Goal: Communication & Community: Share content

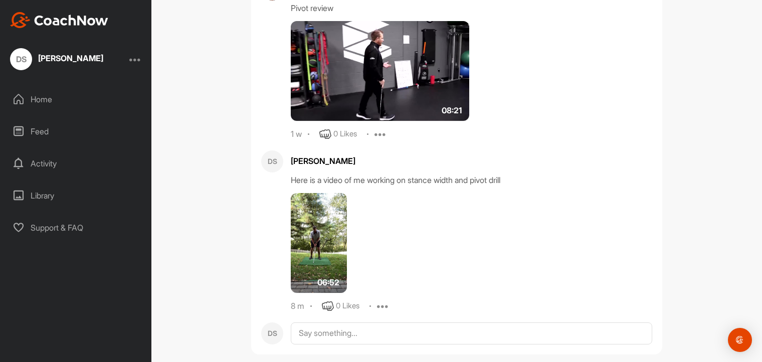
scroll to position [433, 0]
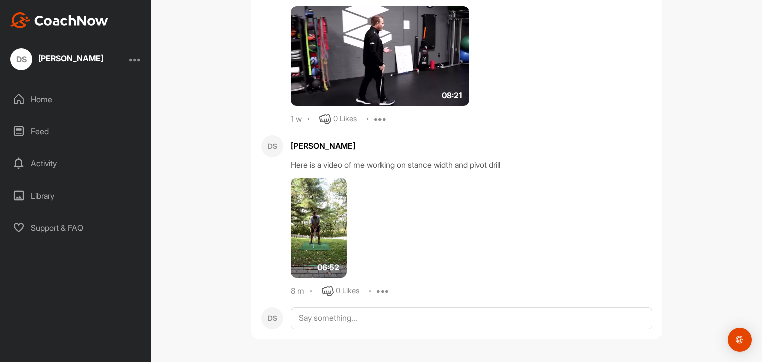
click at [379, 291] on icon at bounding box center [383, 291] width 12 height 12
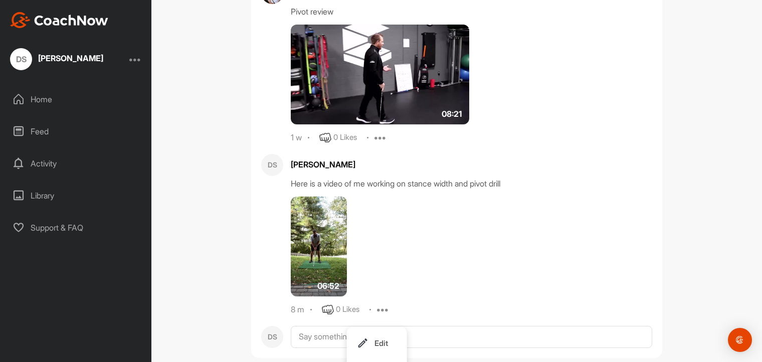
scroll to position [445, 0]
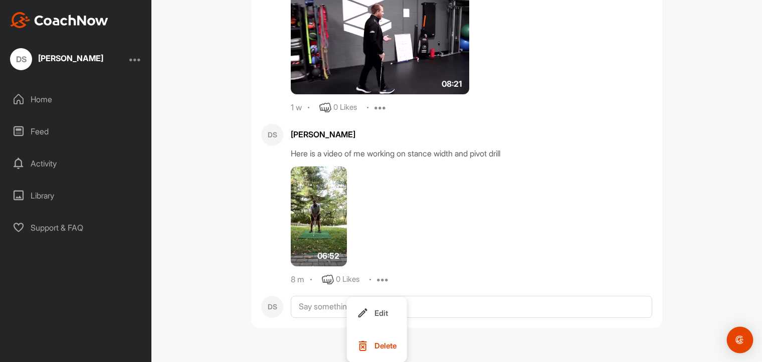
click at [739, 337] on img "Open Intercom Messenger" at bounding box center [739, 339] width 13 height 13
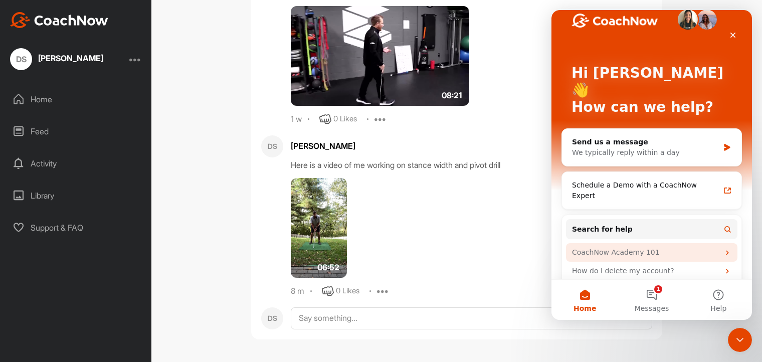
scroll to position [0, 0]
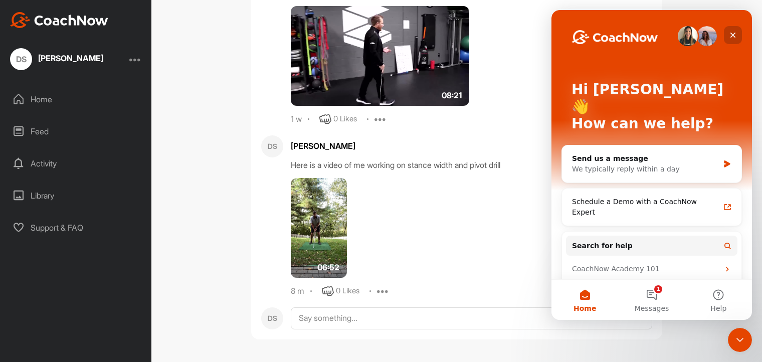
click at [731, 38] on icon "Close" at bounding box center [732, 35] width 8 height 8
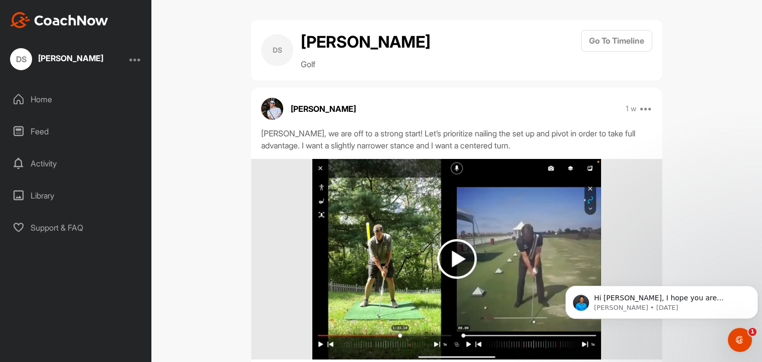
click at [46, 162] on div "Activity" at bounding box center [76, 163] width 141 height 25
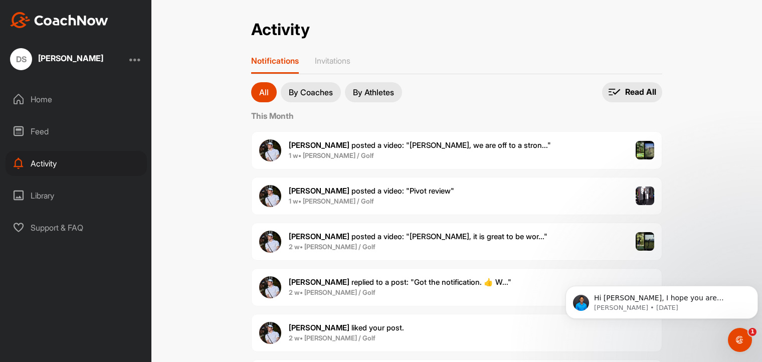
click at [375, 91] on p "By Athletes" at bounding box center [373, 92] width 41 height 8
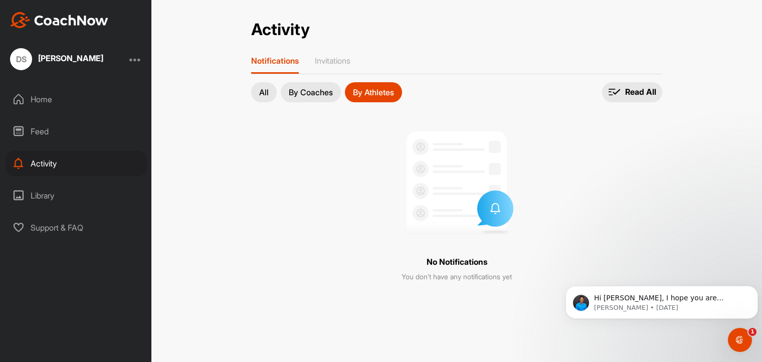
click at [259, 91] on p "All" at bounding box center [264, 92] width 10 height 8
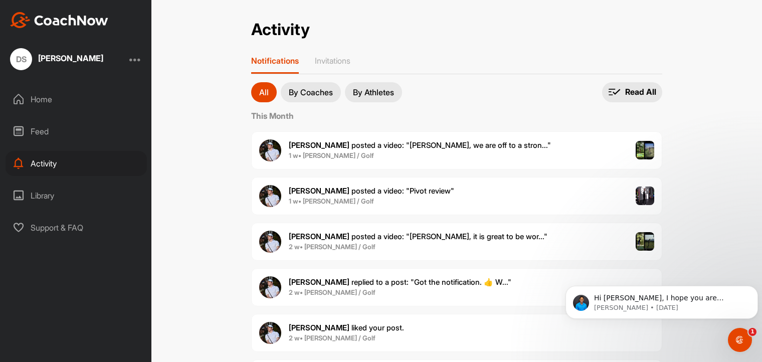
click at [46, 101] on div "Home" at bounding box center [76, 99] width 141 height 25
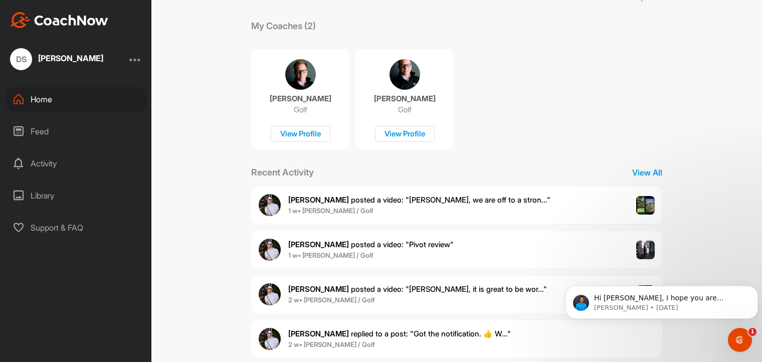
scroll to position [179, 0]
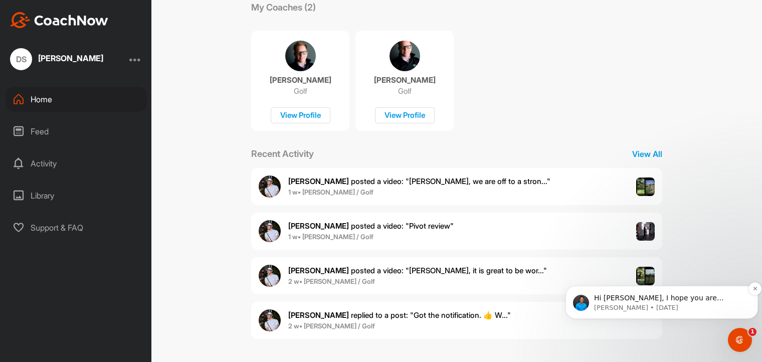
click at [688, 297] on span "Hi [PERSON_NAME], I hope you are enjoying being a member of our global coaching…" at bounding box center [665, 338] width 142 height 88
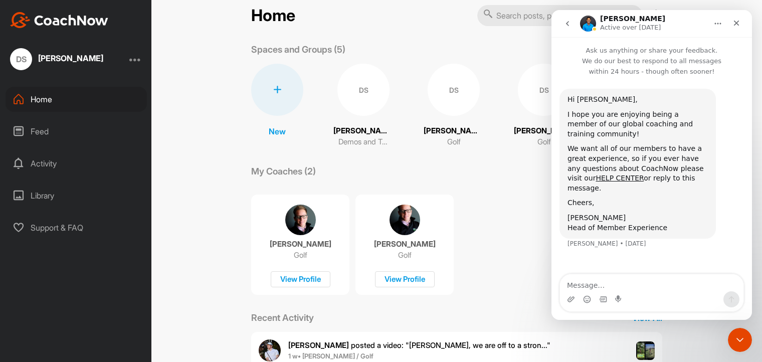
scroll to position [0, 0]
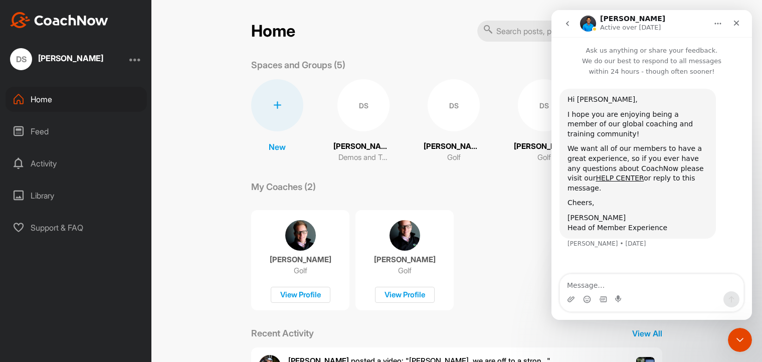
click at [42, 99] on div "Home" at bounding box center [76, 99] width 141 height 25
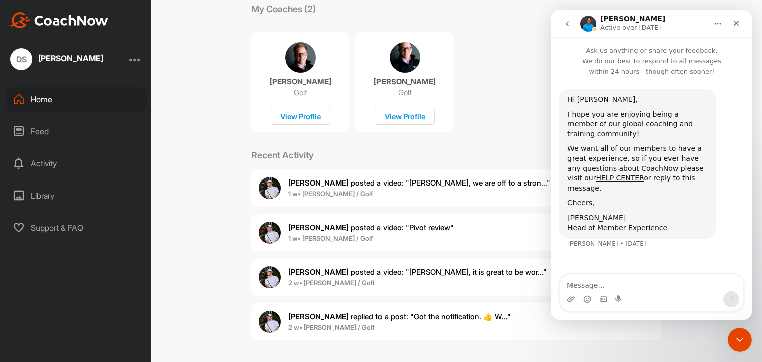
scroll to position [179, 0]
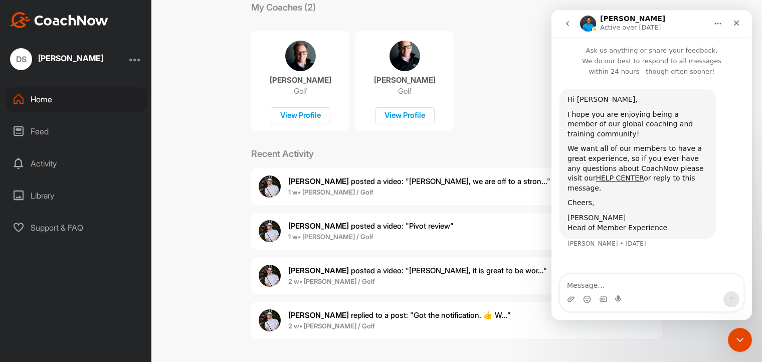
click at [273, 186] on img at bounding box center [270, 186] width 22 height 22
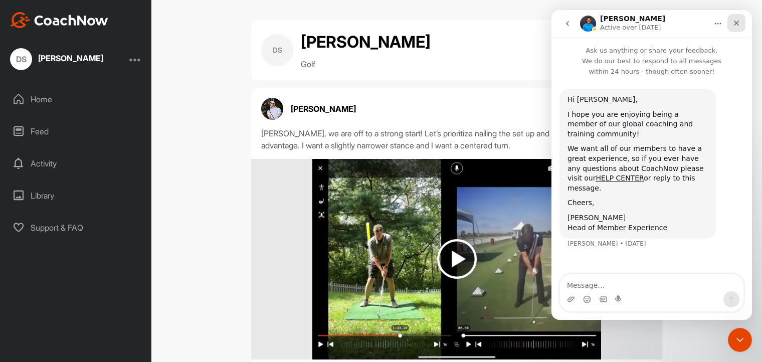
click at [734, 26] on icon "Close" at bounding box center [736, 23] width 8 height 8
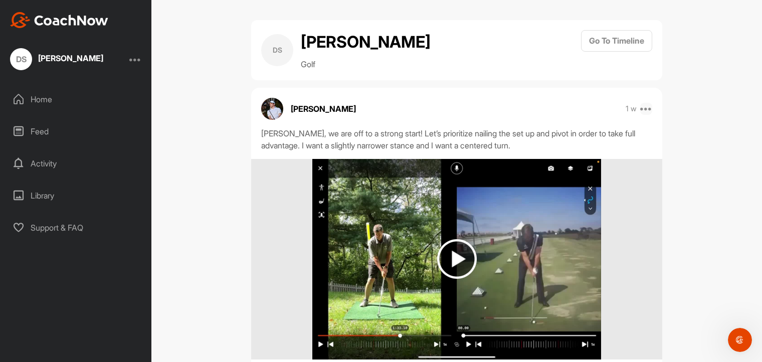
click at [643, 110] on icon at bounding box center [646, 109] width 12 height 12
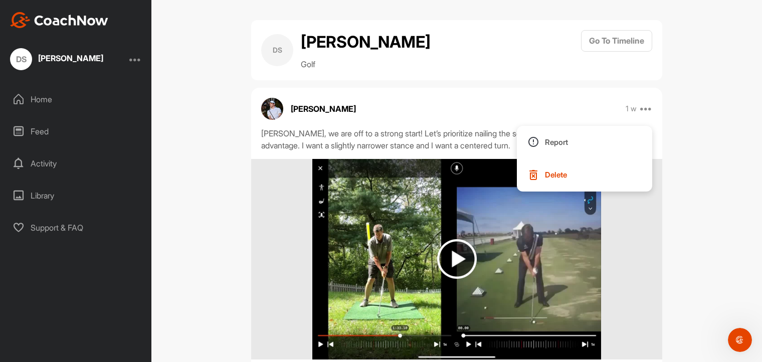
click at [466, 102] on div "[PERSON_NAME] 1 w Report Delete" at bounding box center [456, 109] width 411 height 22
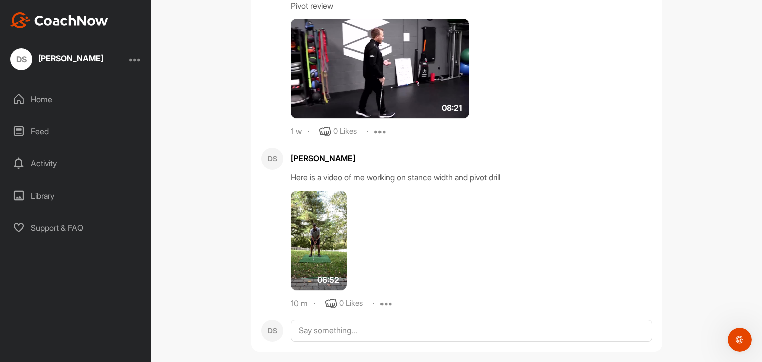
scroll to position [433, 0]
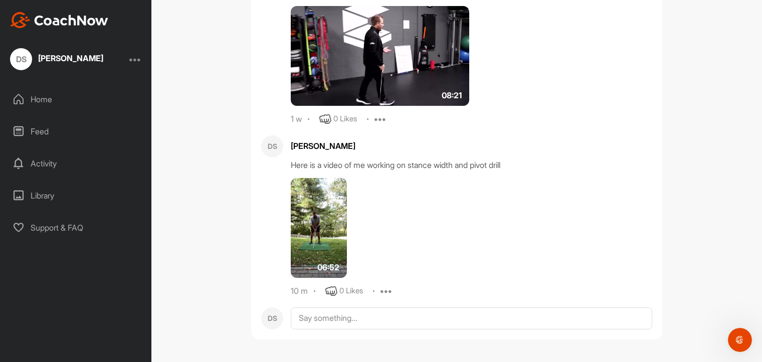
click at [44, 98] on div "Home" at bounding box center [76, 99] width 141 height 25
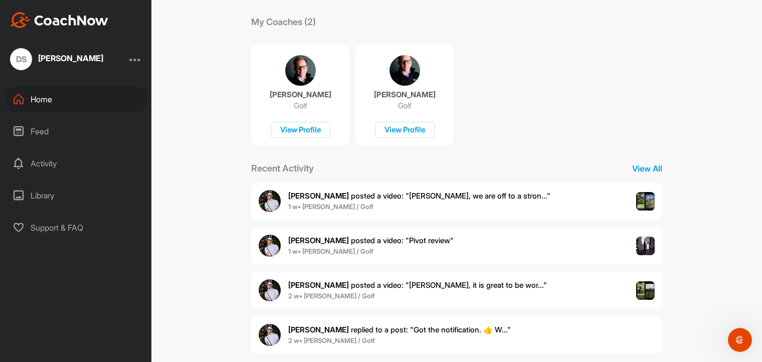
scroll to position [179, 0]
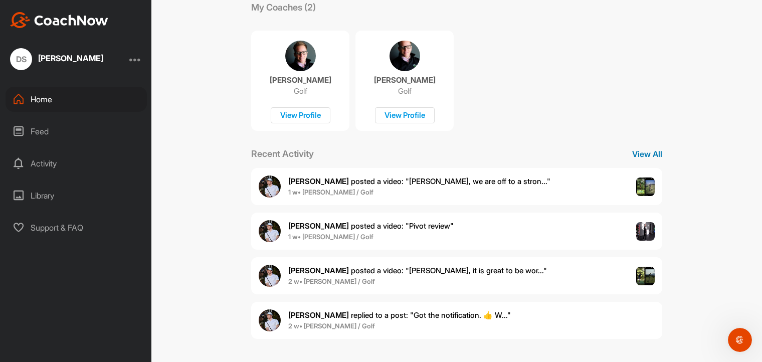
click at [644, 159] on p "View All" at bounding box center [647, 154] width 30 height 12
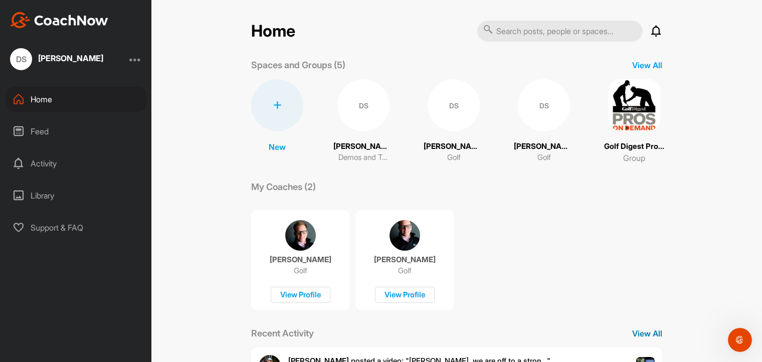
click at [639, 333] on p "View All" at bounding box center [647, 333] width 30 height 12
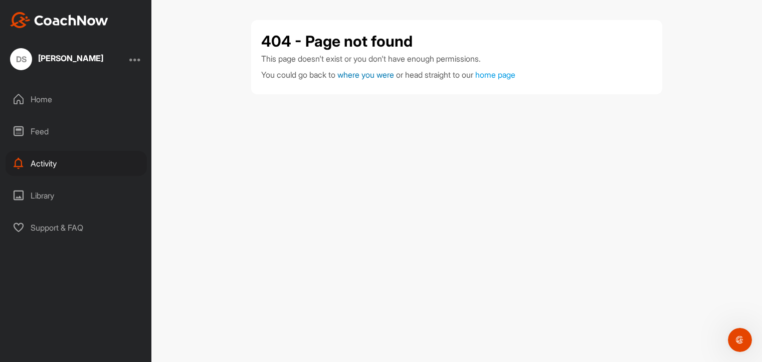
click at [387, 77] on span "where you were" at bounding box center [365, 75] width 57 height 10
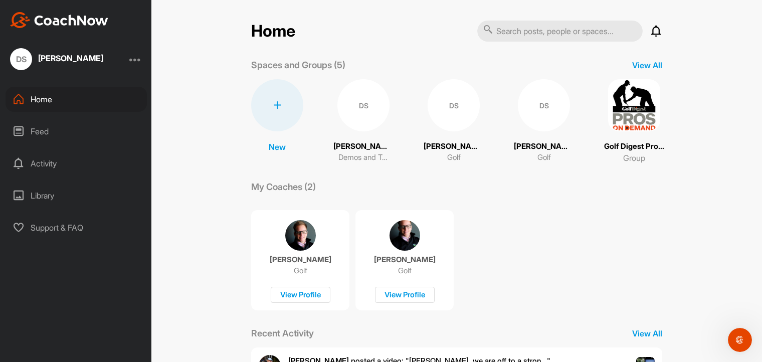
click at [455, 112] on div "DS" at bounding box center [453, 105] width 52 height 52
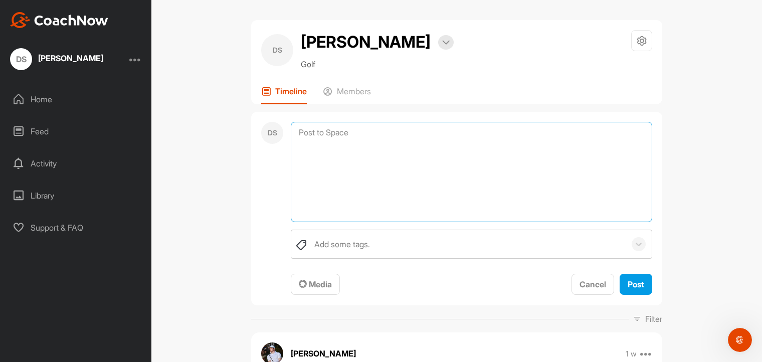
click at [358, 132] on textarea at bounding box center [471, 172] width 361 height 100
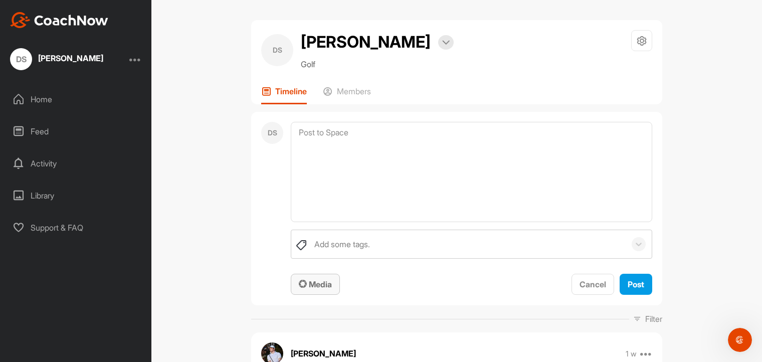
click at [318, 283] on span "Media" at bounding box center [315, 284] width 33 height 10
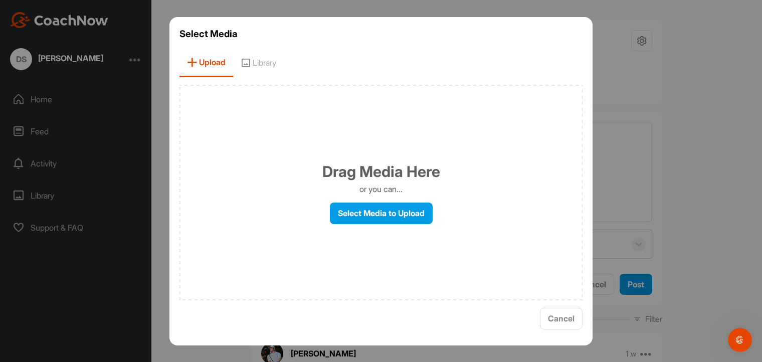
click at [722, 144] on div at bounding box center [381, 181] width 762 height 362
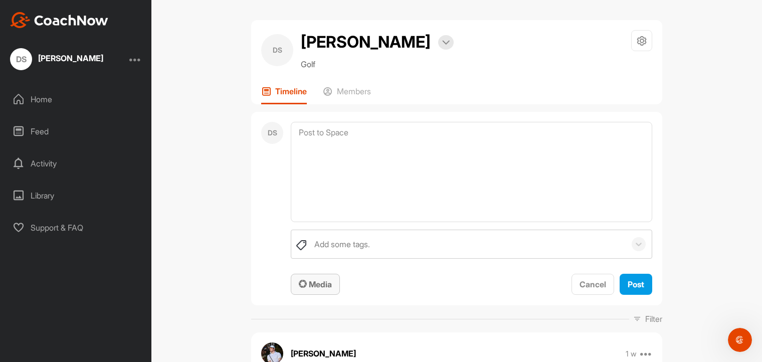
click at [304, 283] on span "Media" at bounding box center [315, 284] width 33 height 10
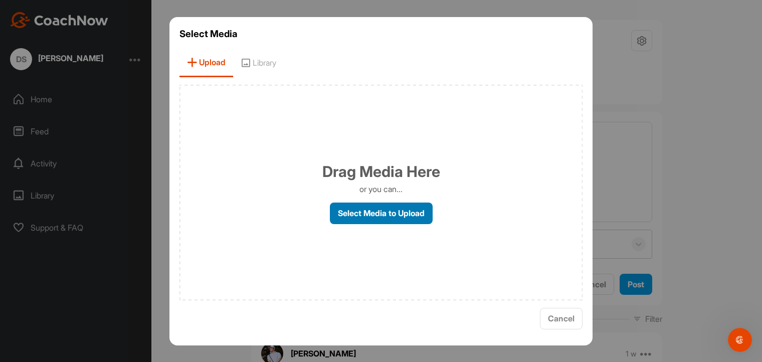
click at [389, 215] on label "Select Media to Upload" at bounding box center [381, 213] width 103 height 22
click at [0, 0] on input "Select Media to Upload" at bounding box center [0, 0] width 0 height 0
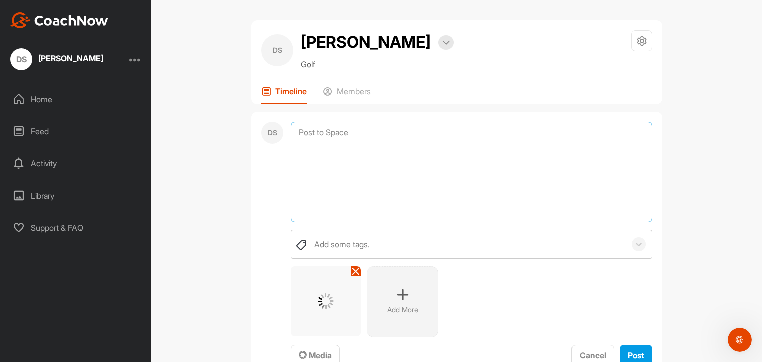
click at [369, 131] on textarea at bounding box center [471, 172] width 361 height 100
type textarea "D"
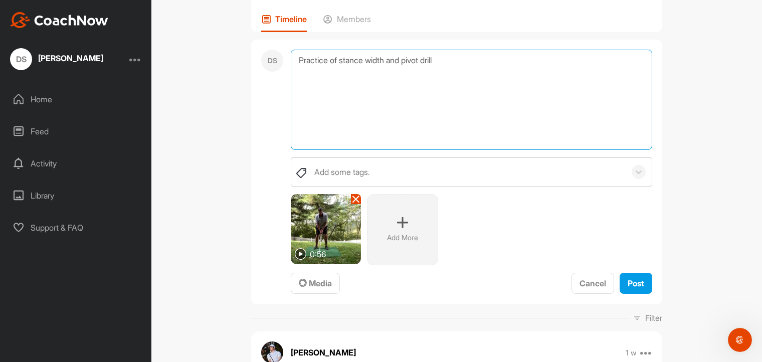
scroll to position [50, 0]
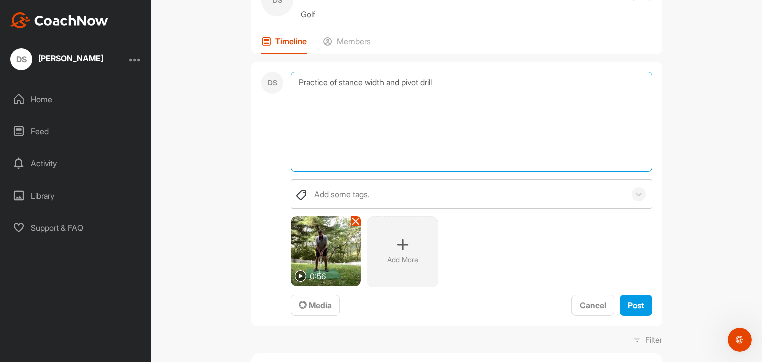
click at [294, 81] on textarea "Practice of stance width and pivot drill" at bounding box center [471, 122] width 361 height 100
click at [463, 95] on textarea "Hi [PERSON_NAME], Practice of stance width and pivot drill" at bounding box center [471, 122] width 361 height 100
type textarea "Hi [PERSON_NAME], Practice of stance width and pivot drill"
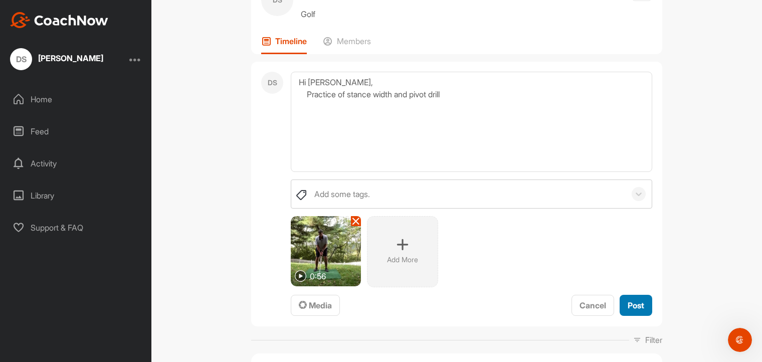
click at [629, 303] on span "Post" at bounding box center [635, 305] width 17 height 10
